Goal: Task Accomplishment & Management: Manage account settings

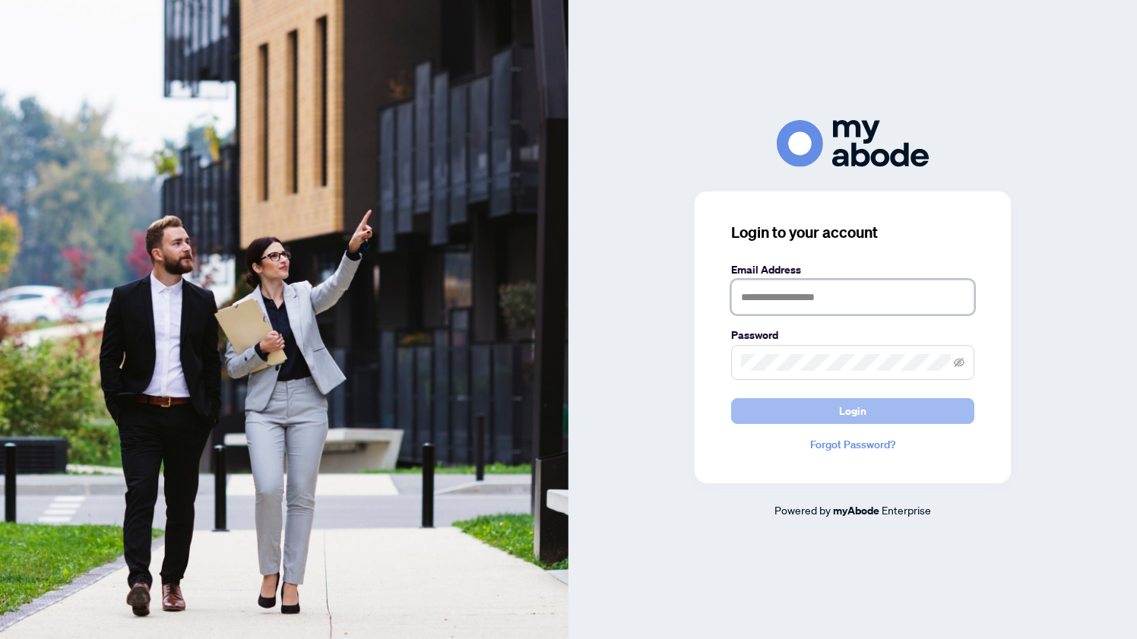
type input "**********"
click at [849, 405] on span "Login" at bounding box center [852, 411] width 27 height 24
